Goal: Information Seeking & Learning: Learn about a topic

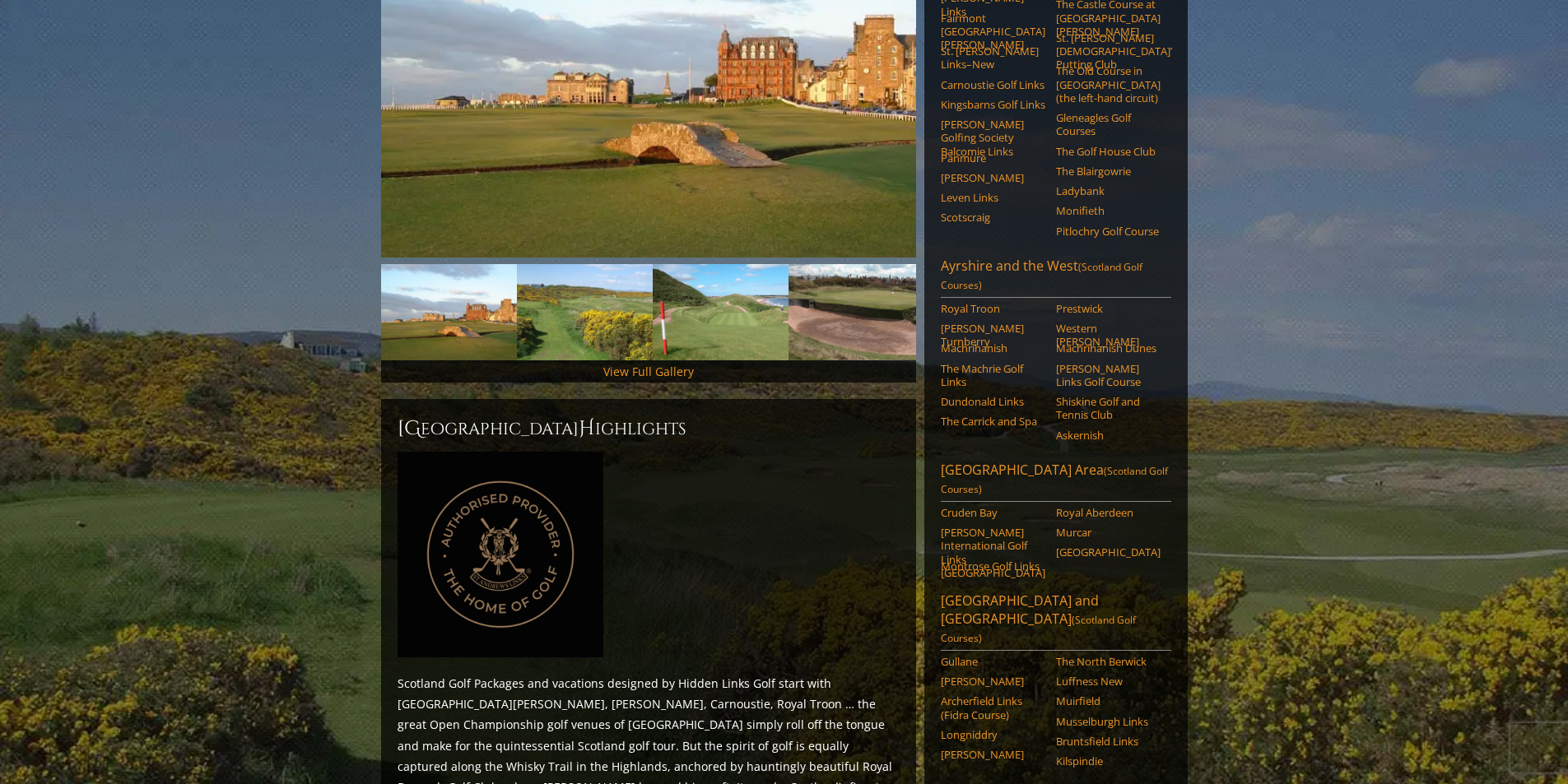
scroll to position [83, 0]
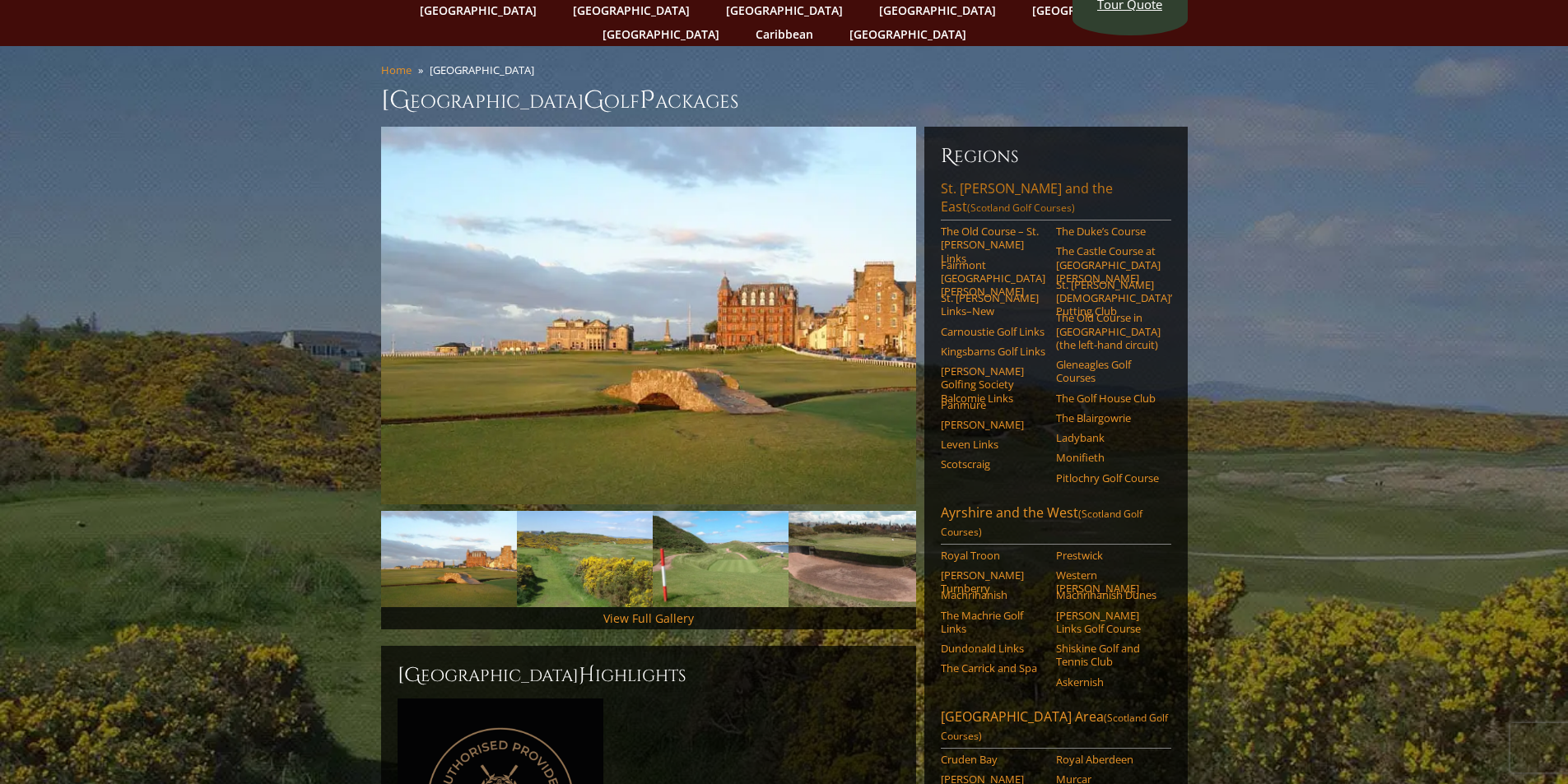
click at [1025, 179] on link "[GEOGRAPHIC_DATA][PERSON_NAME] and the East (Scotland Golf Courses)" at bounding box center [1056, 200] width 230 height 41
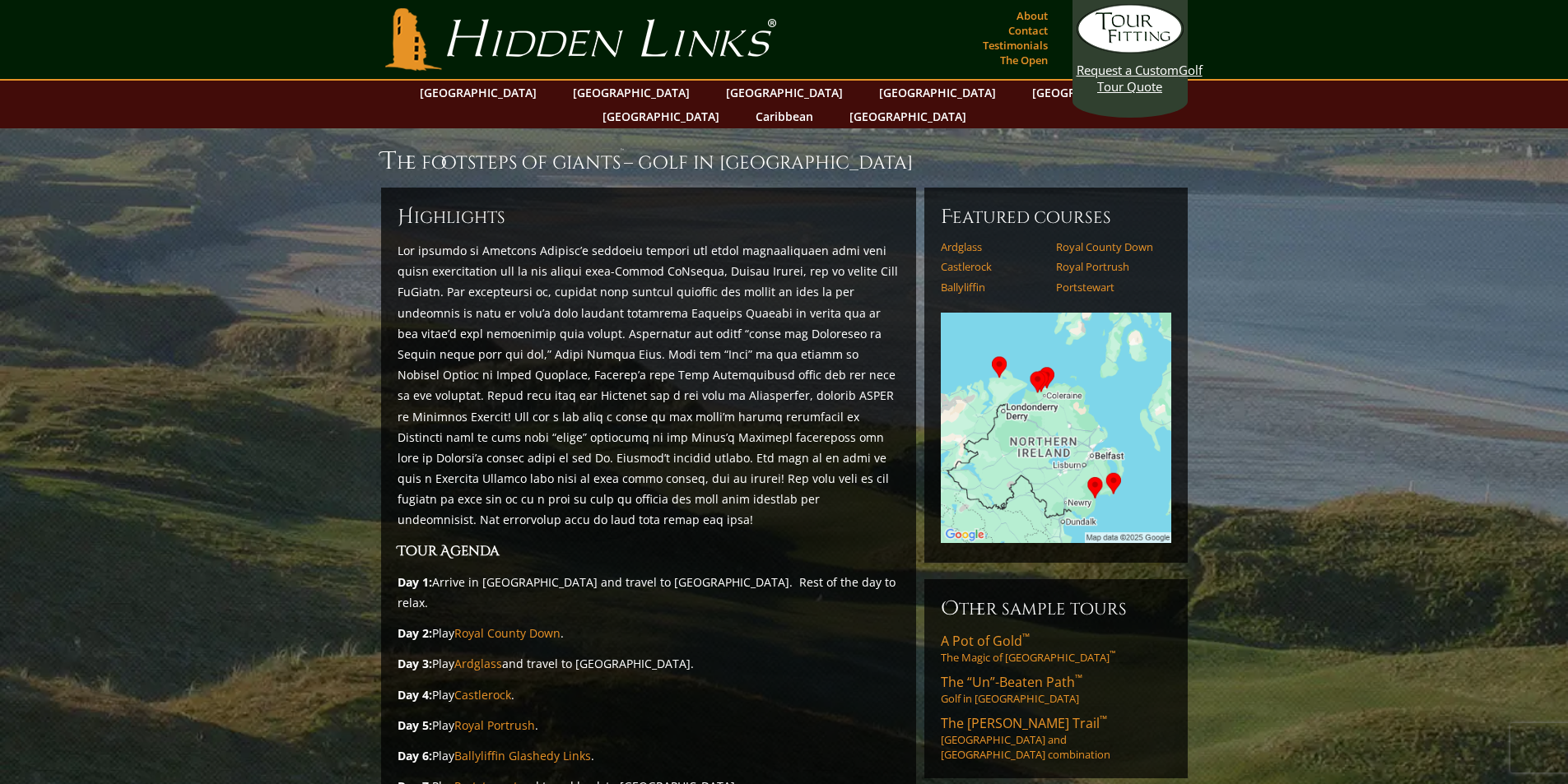
scroll to position [83, 0]
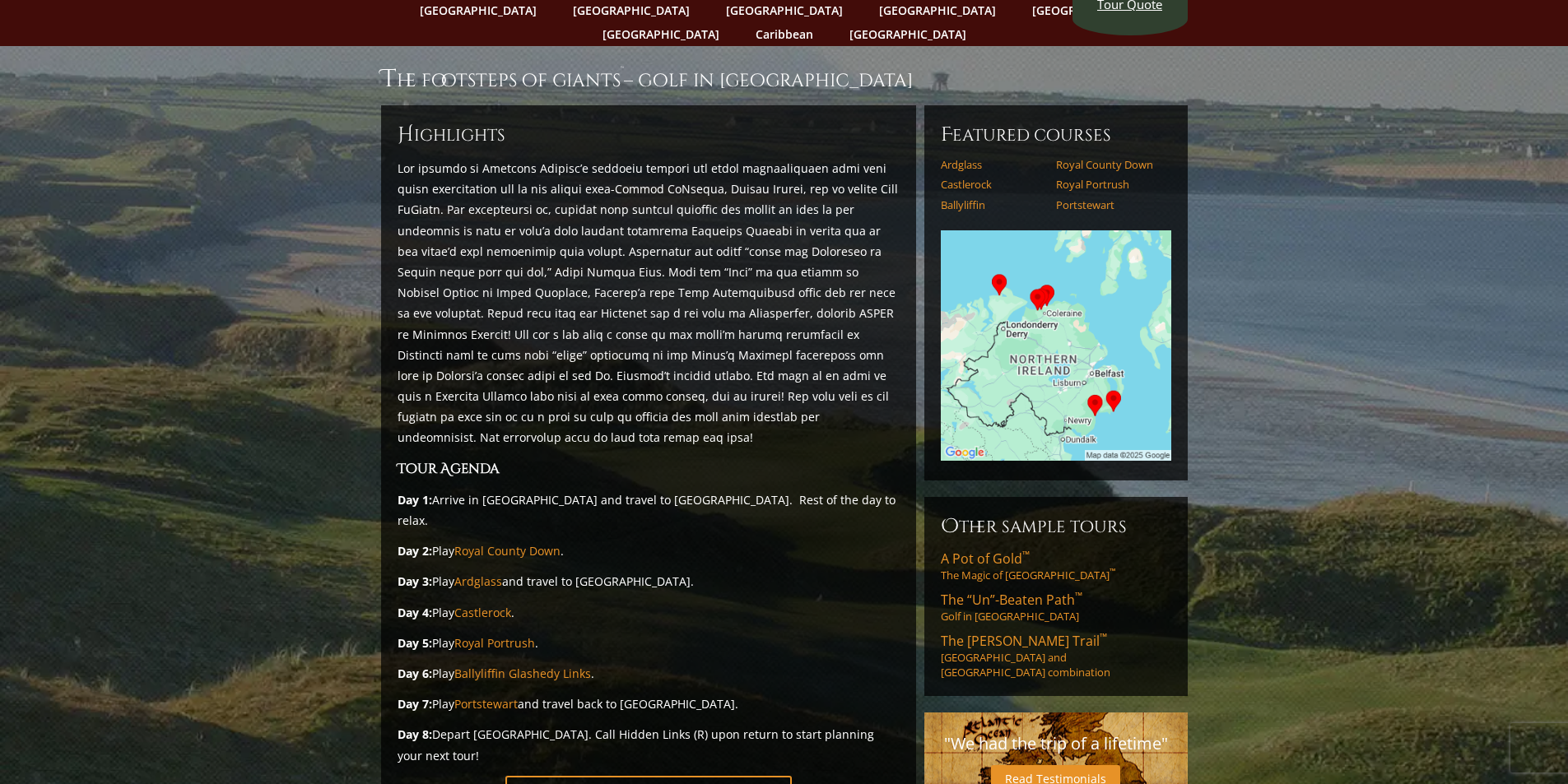
click at [1002, 258] on img at bounding box center [1056, 345] width 230 height 230
